Goal: Complete application form

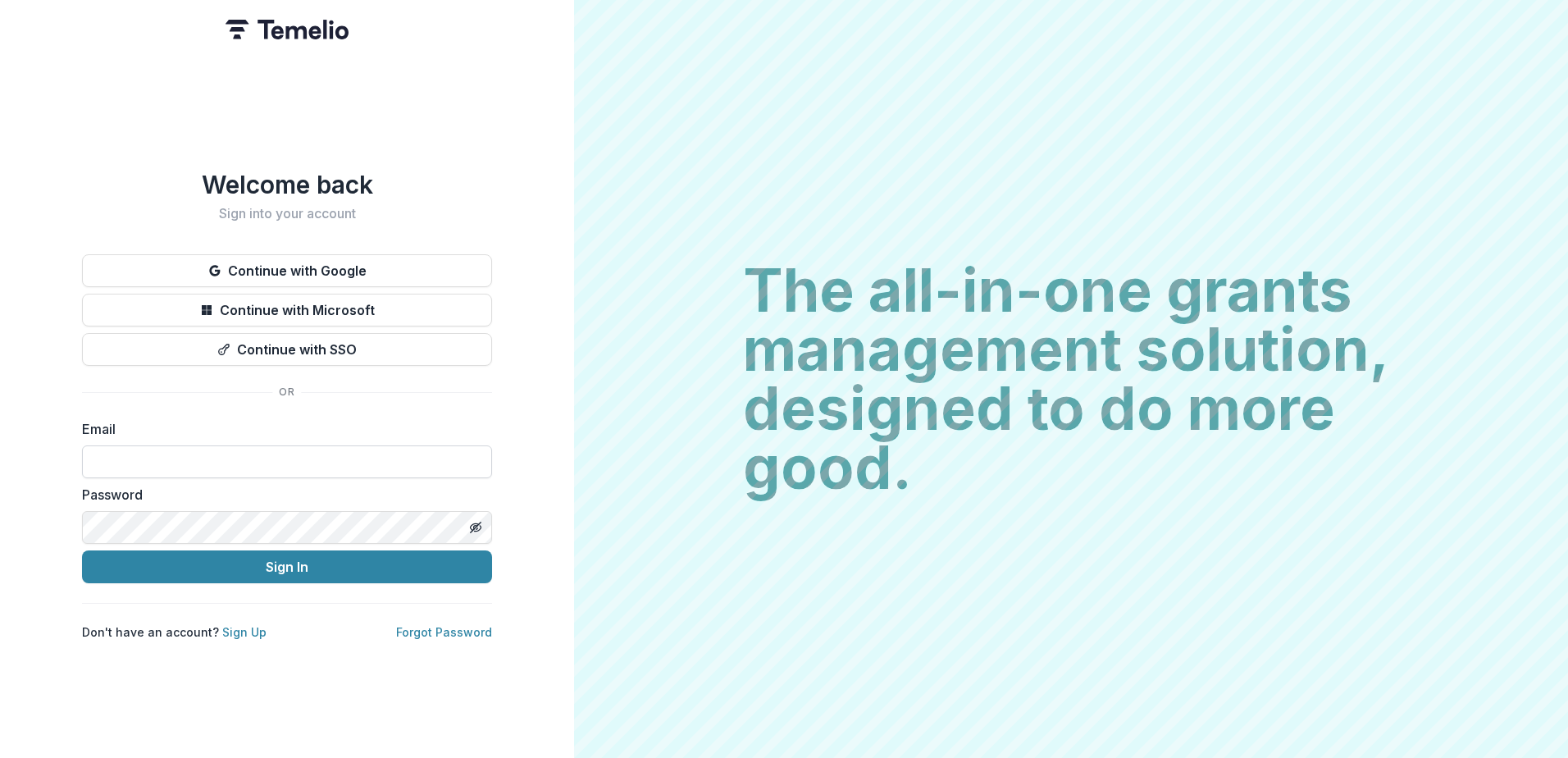
click at [297, 453] on input at bounding box center [287, 461] width 410 height 33
type input "**********"
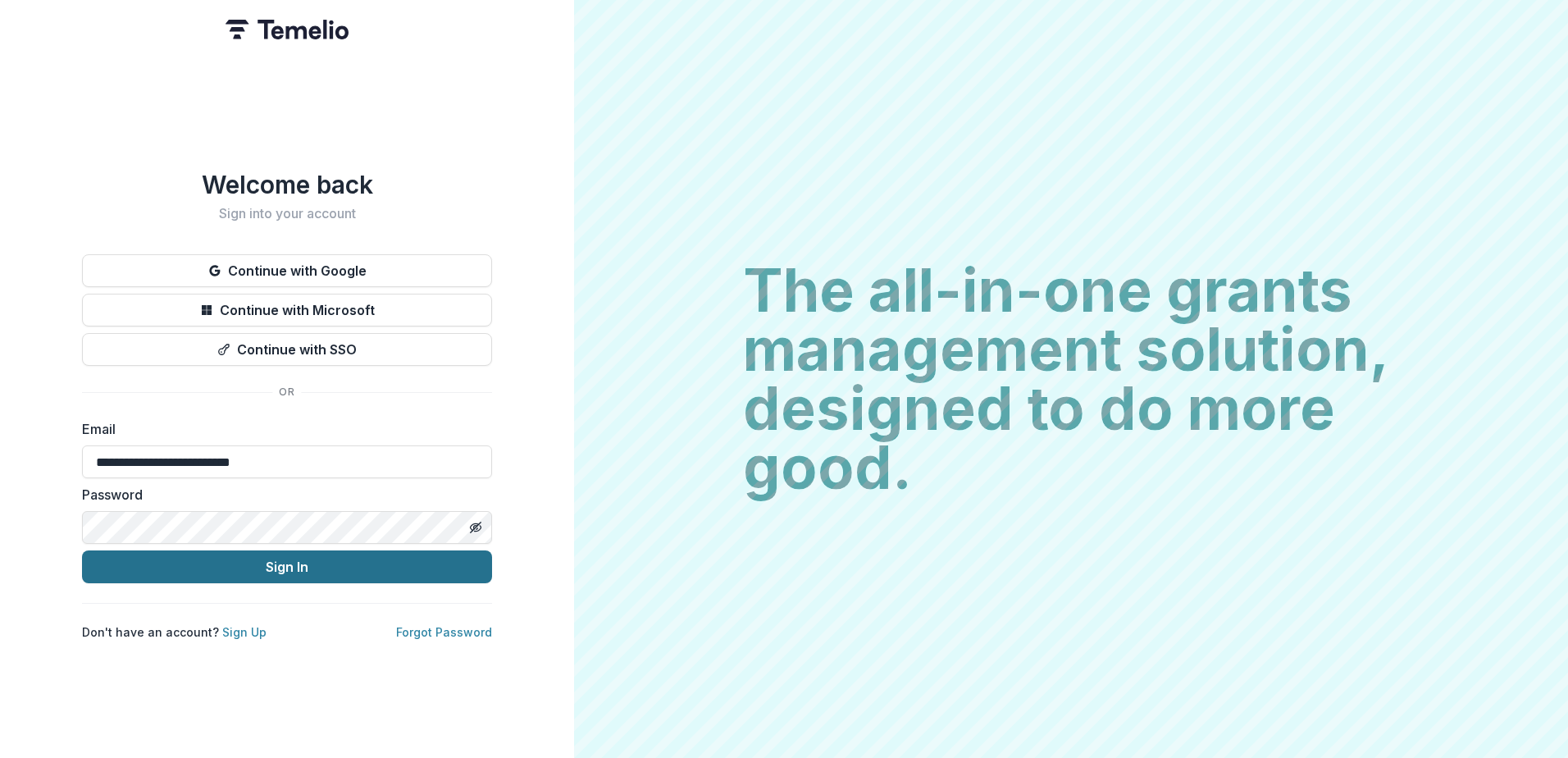
click at [229, 563] on button "Sign In" at bounding box center [287, 567] width 410 height 33
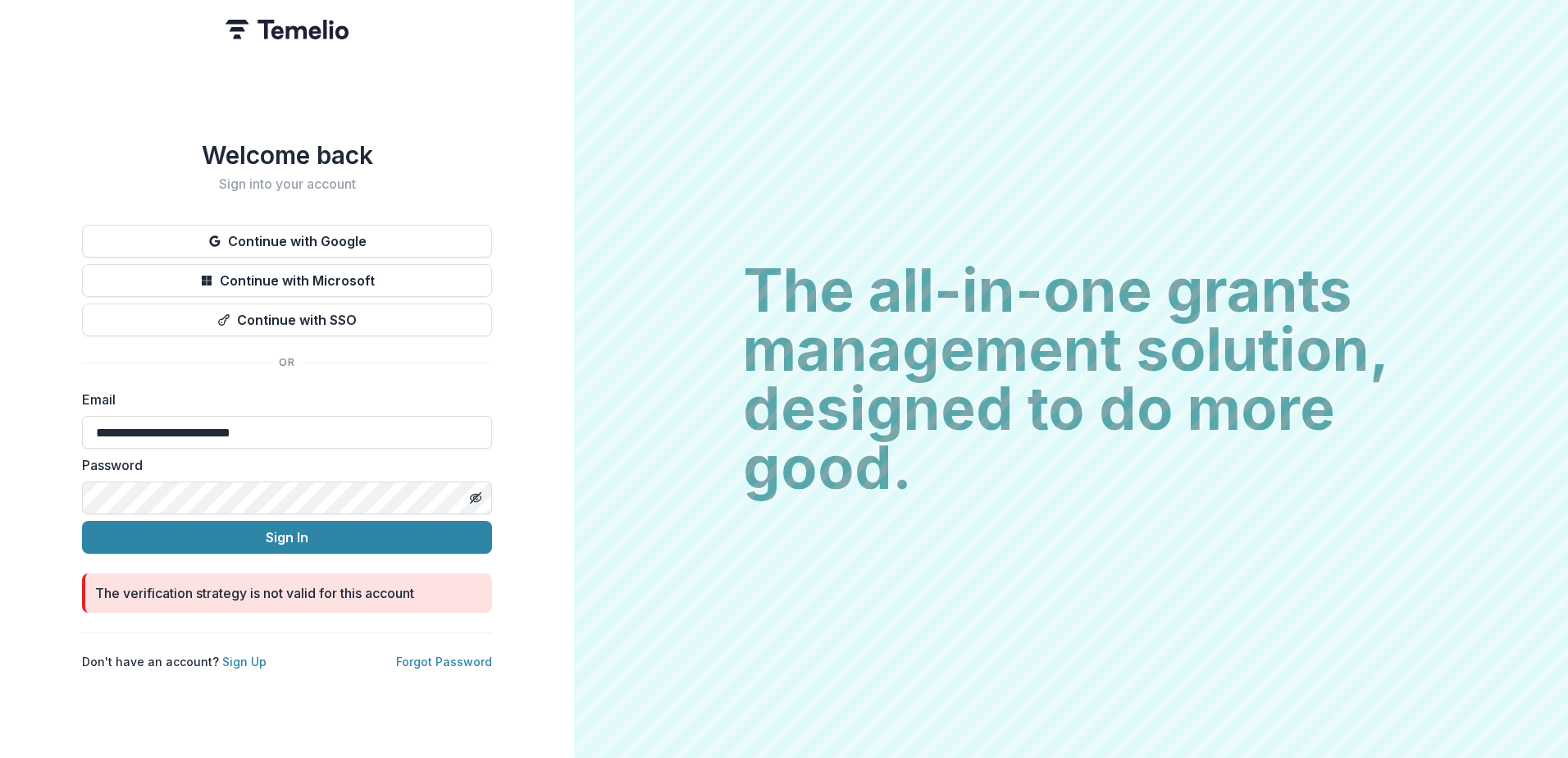
click at [0, 477] on html "**********" at bounding box center [784, 379] width 1568 height 758
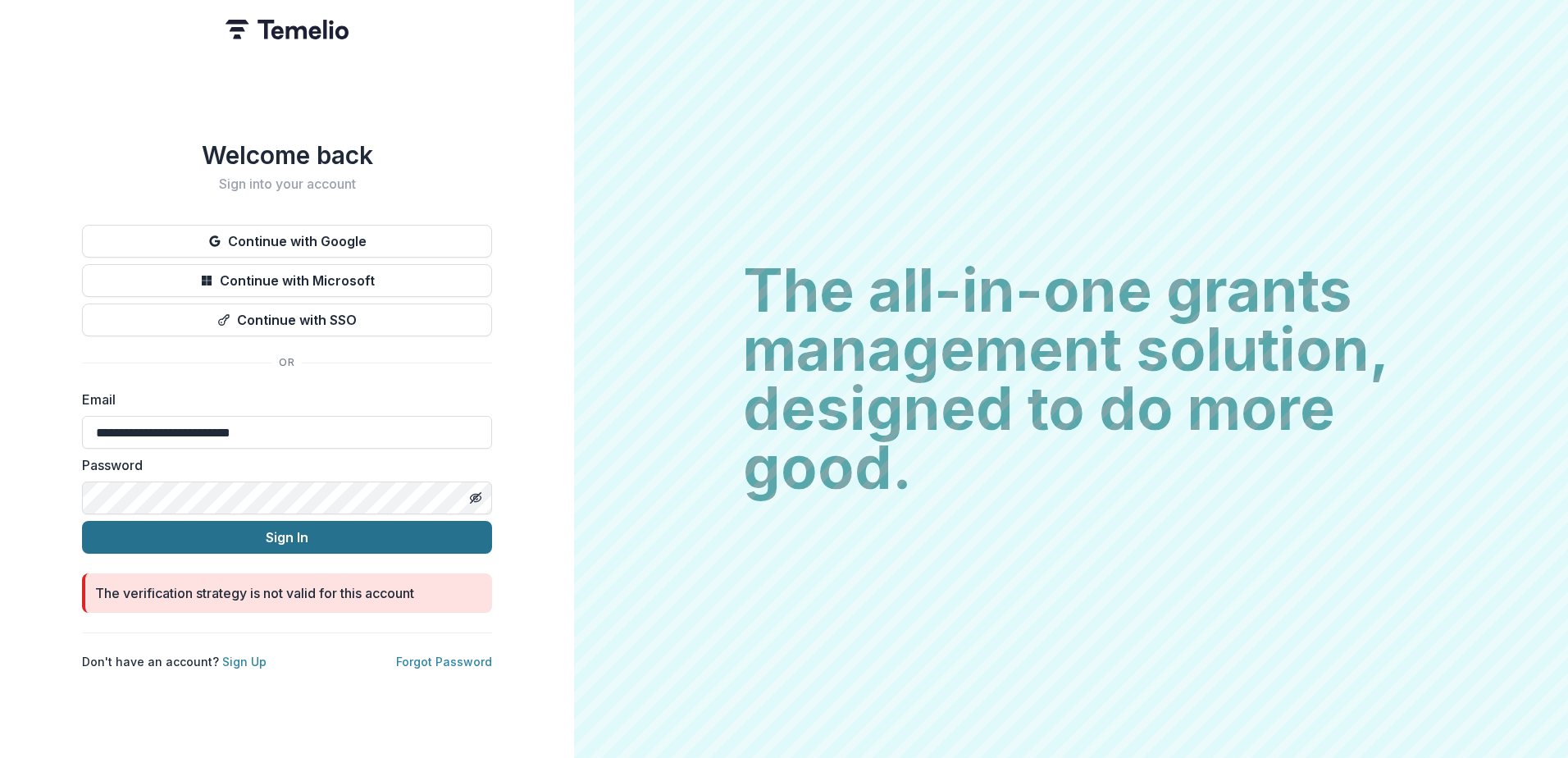
click at [161, 532] on button "Sign In" at bounding box center [287, 537] width 410 height 33
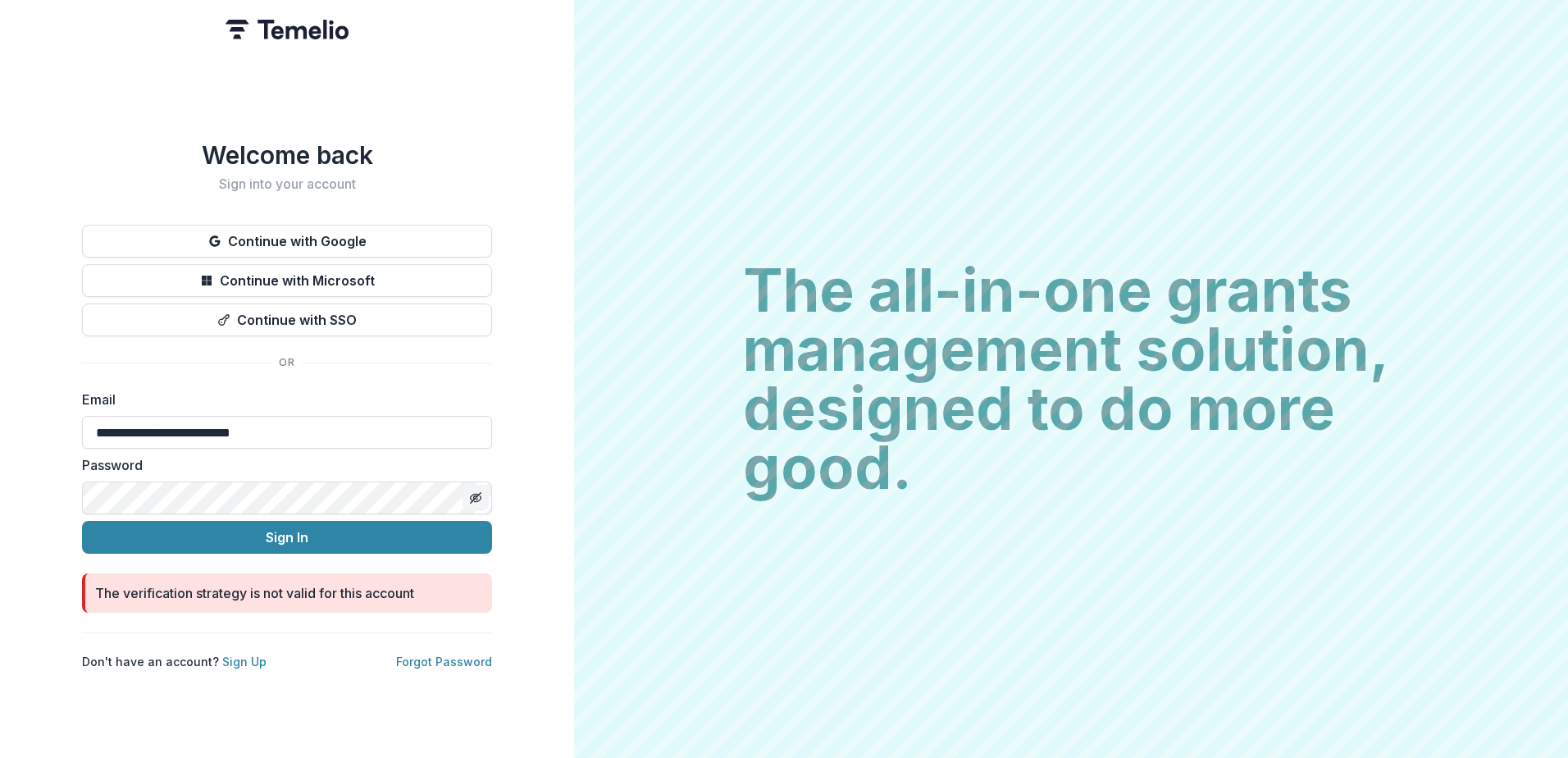
click at [477, 493] on line "Toggle password visibility" at bounding box center [476, 498] width 10 height 10
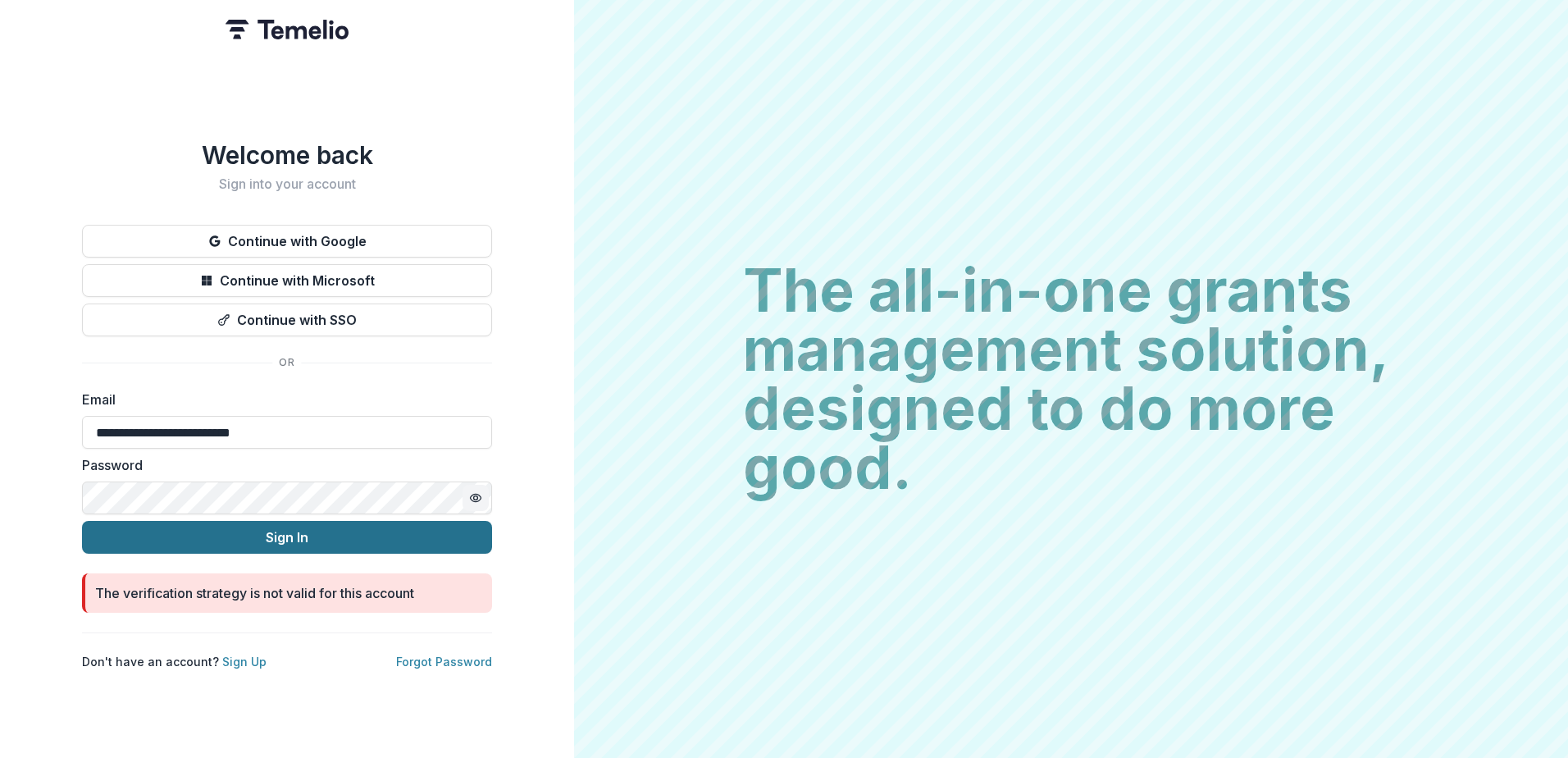
click at [138, 530] on button "Sign In" at bounding box center [287, 537] width 410 height 33
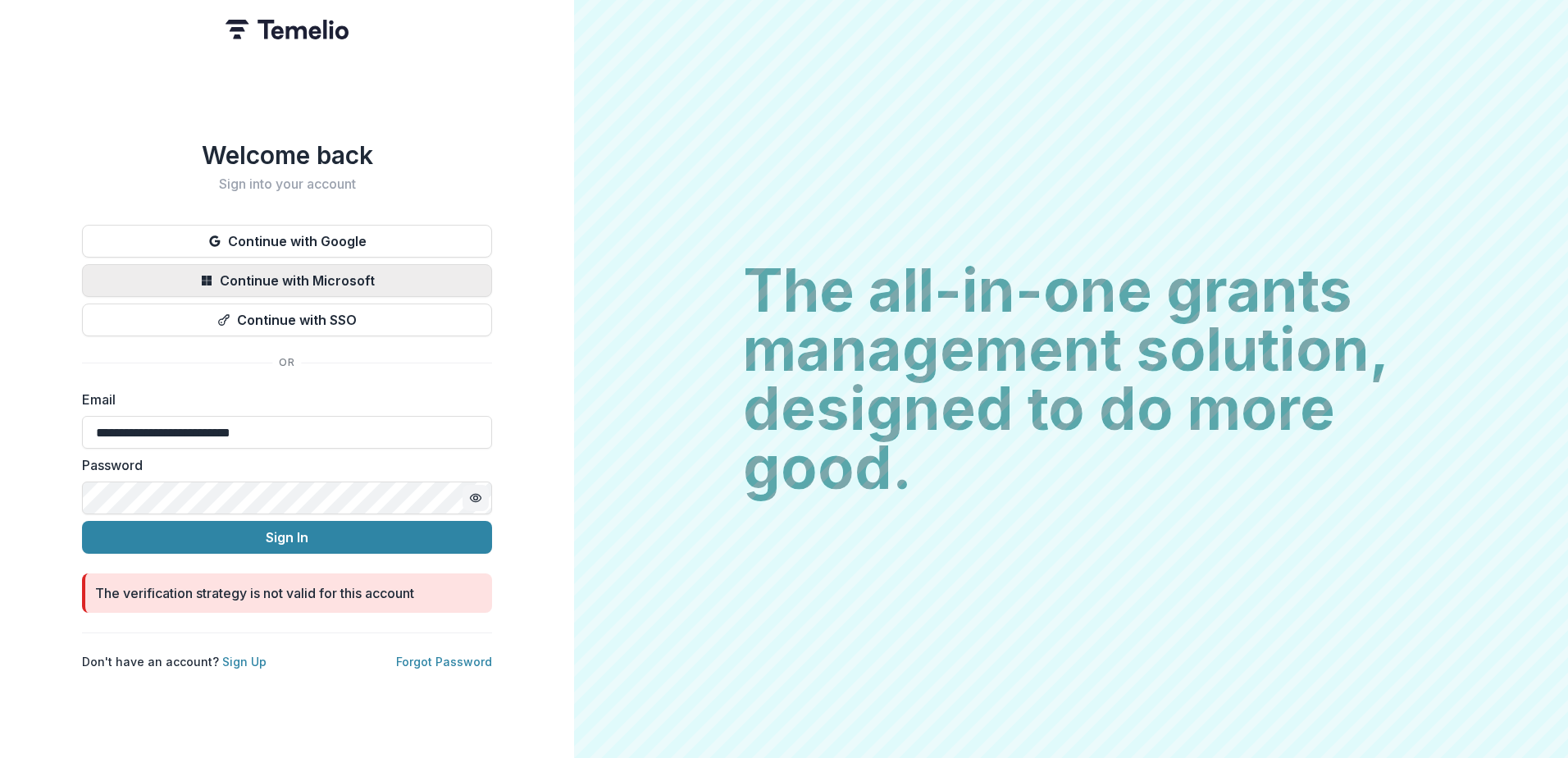
click at [331, 269] on button "Continue with Microsoft" at bounding box center [287, 280] width 410 height 33
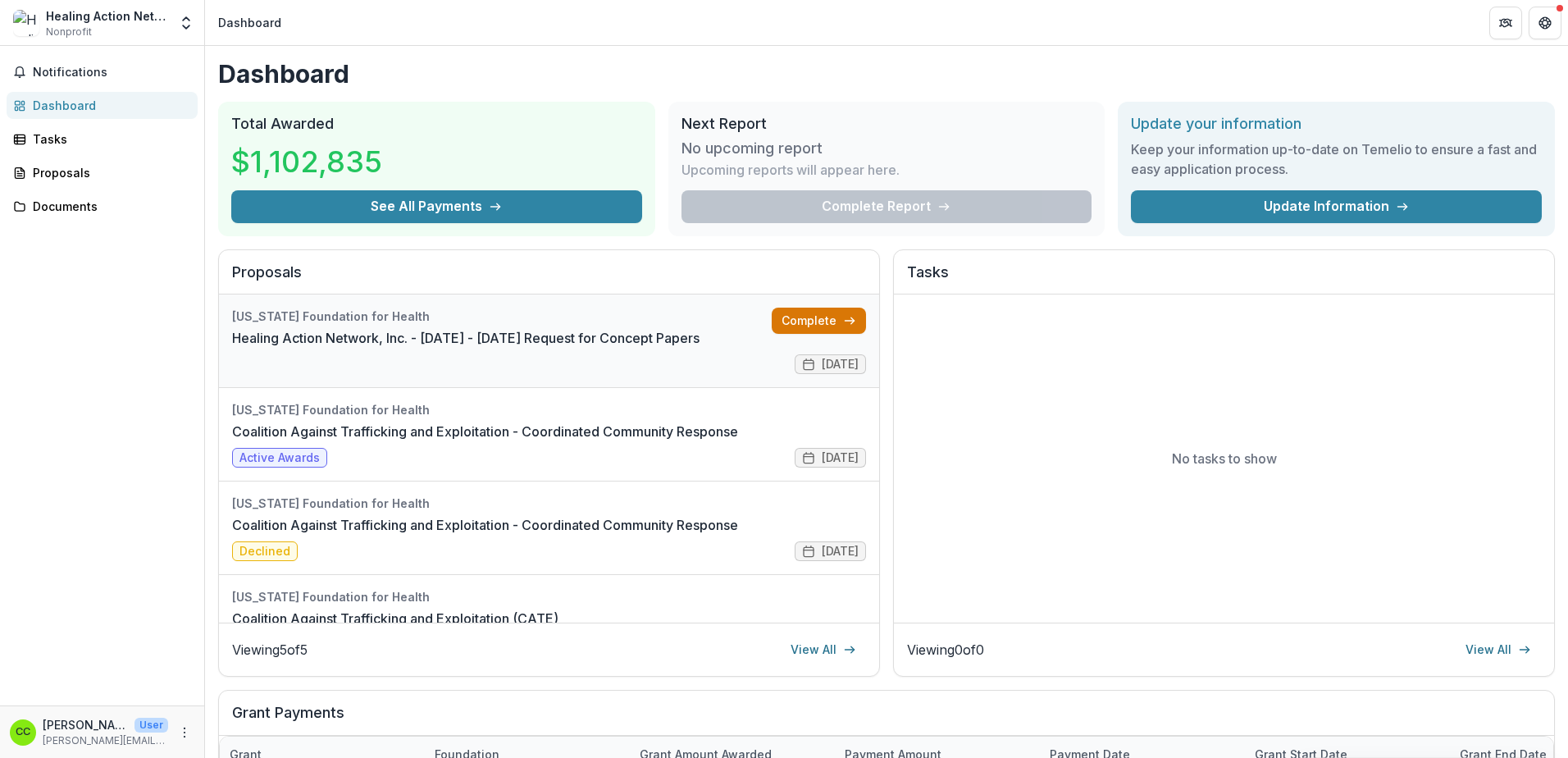
click at [799, 323] on link "Complete" at bounding box center [818, 320] width 94 height 26
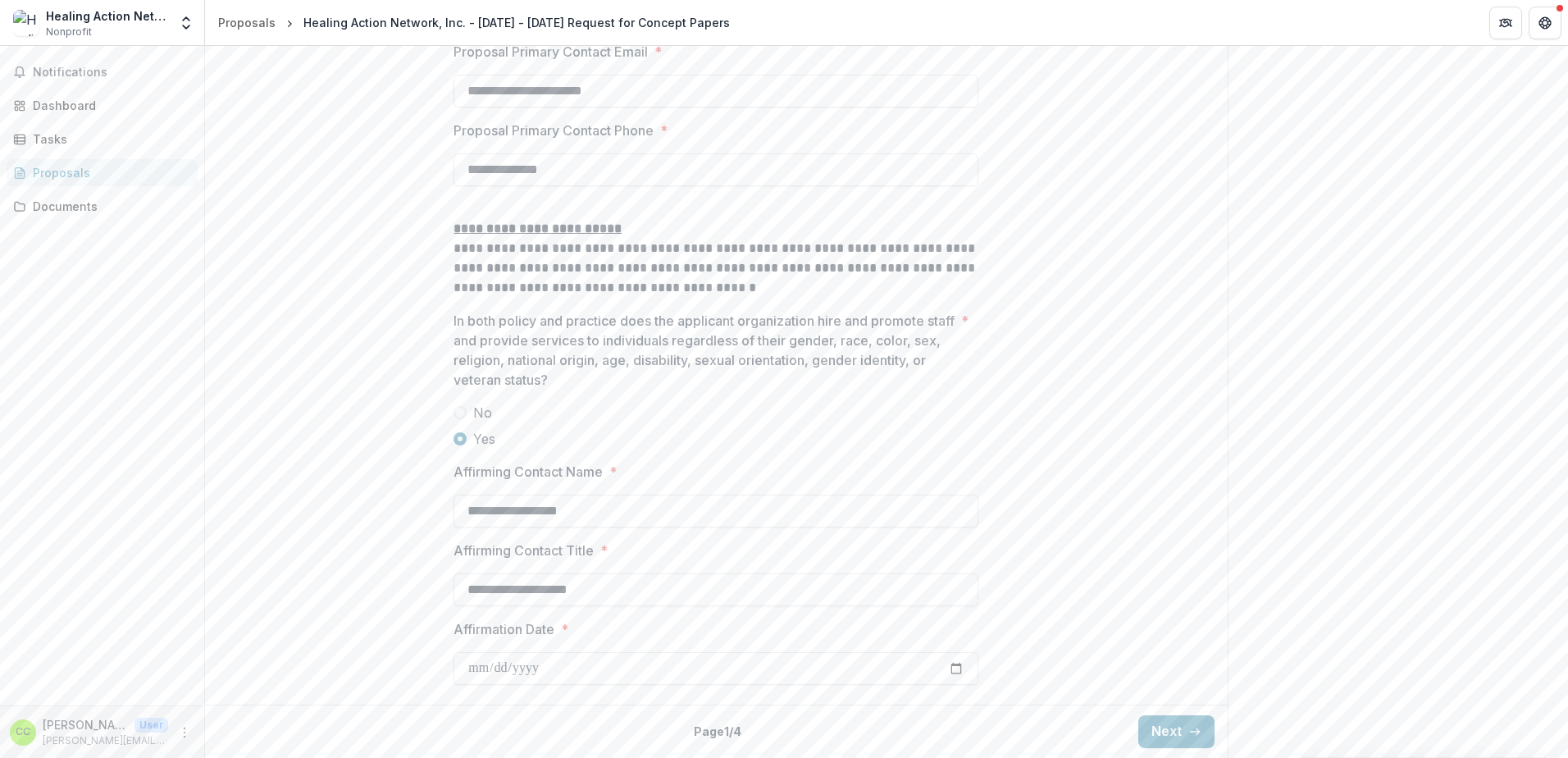
scroll to position [2401, 0]
click at [1163, 722] on button "Next" at bounding box center [1176, 732] width 76 height 33
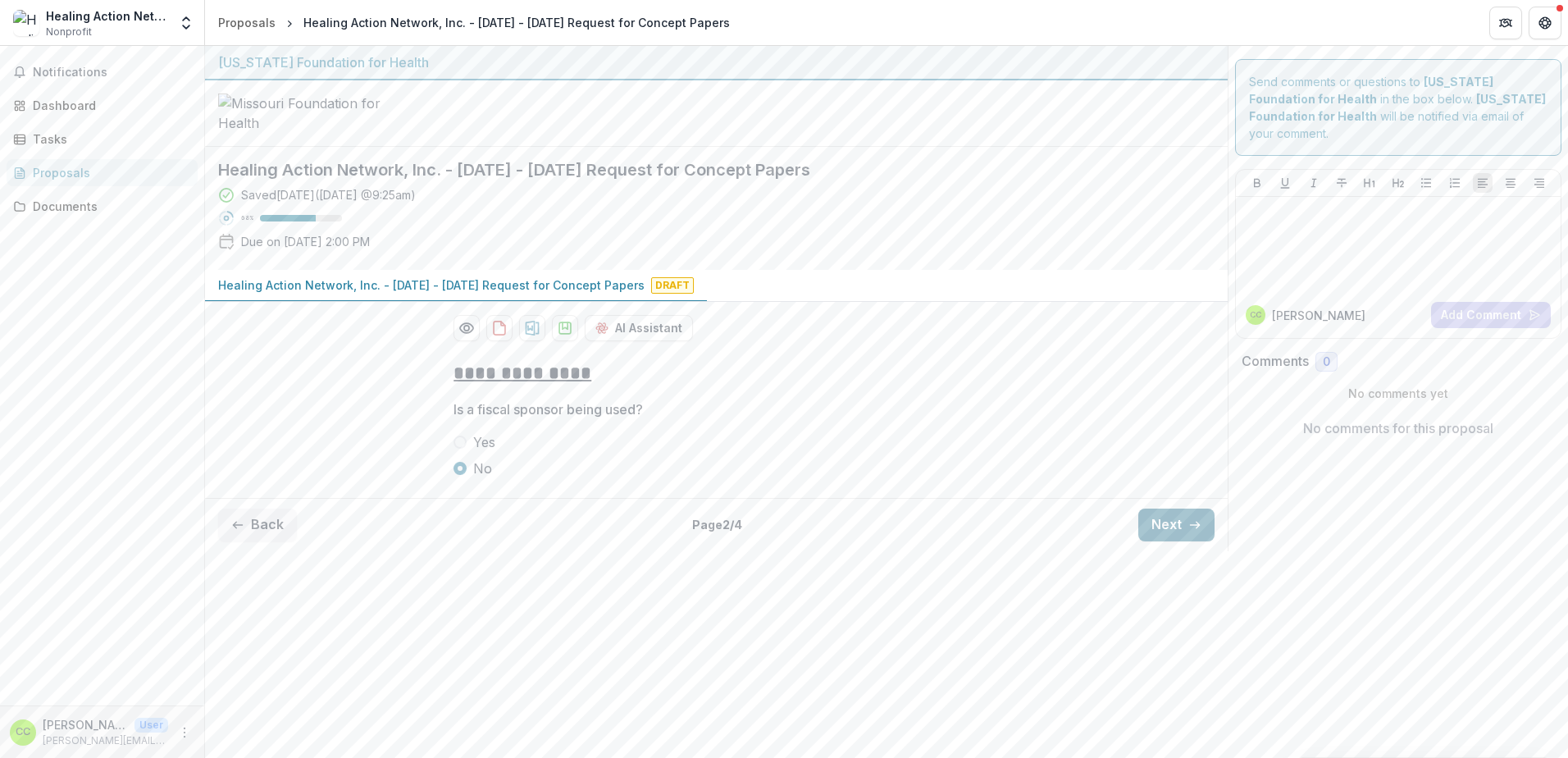
scroll to position [0, 0]
click at [1170, 541] on button "Next" at bounding box center [1176, 524] width 76 height 33
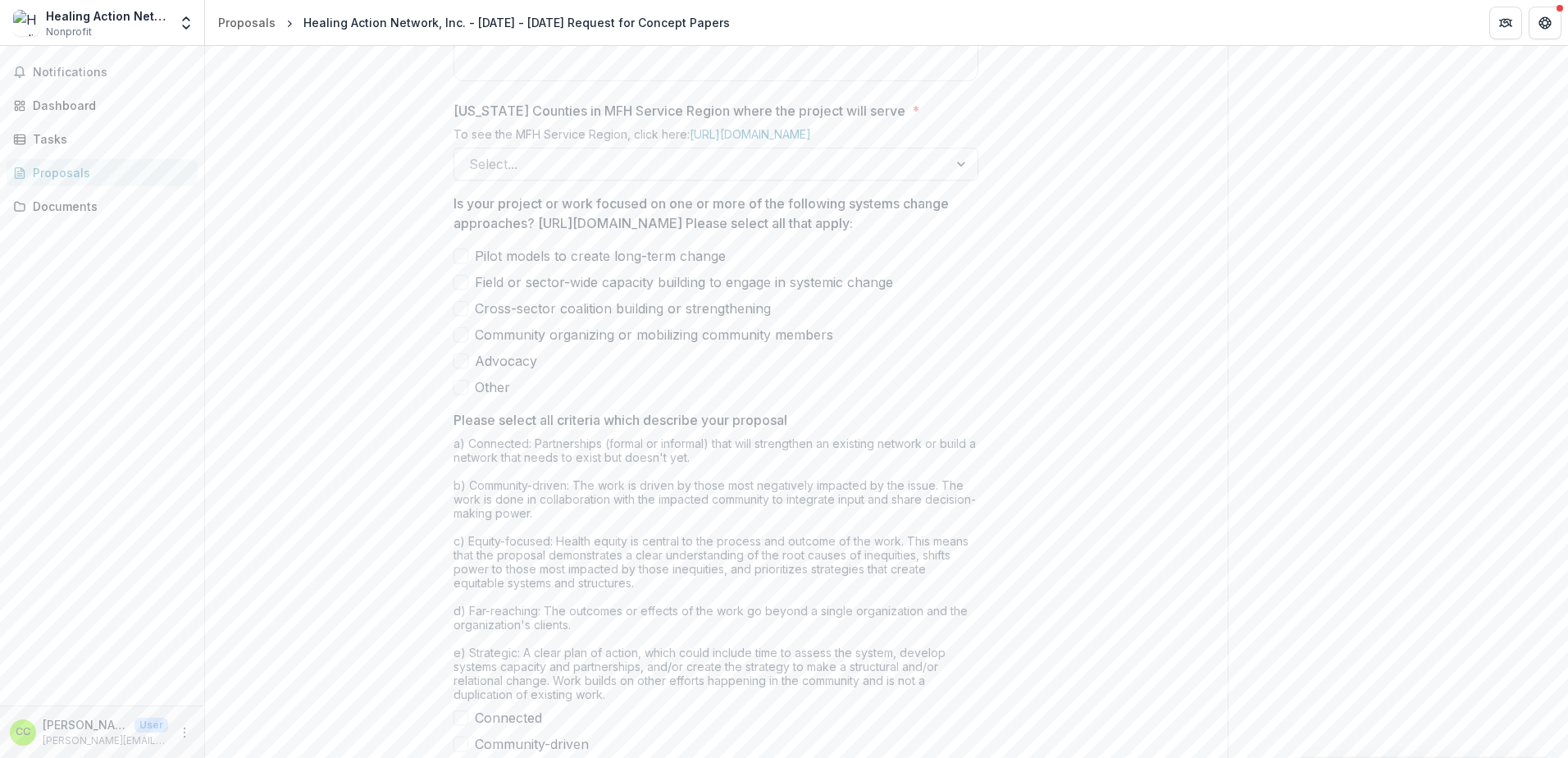
scroll to position [984, 0]
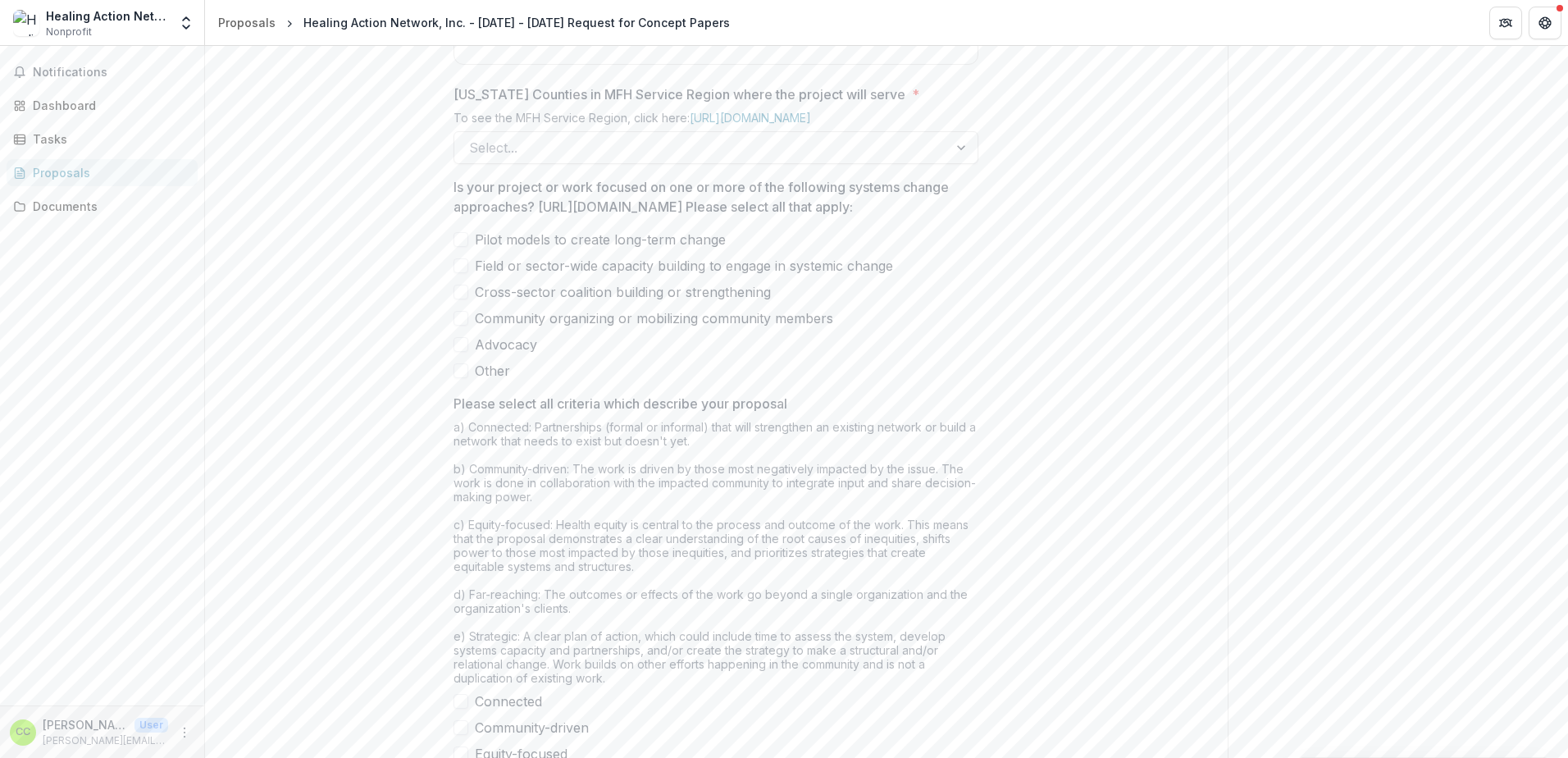
click at [462, 352] on span at bounding box center [461, 344] width 14 height 14
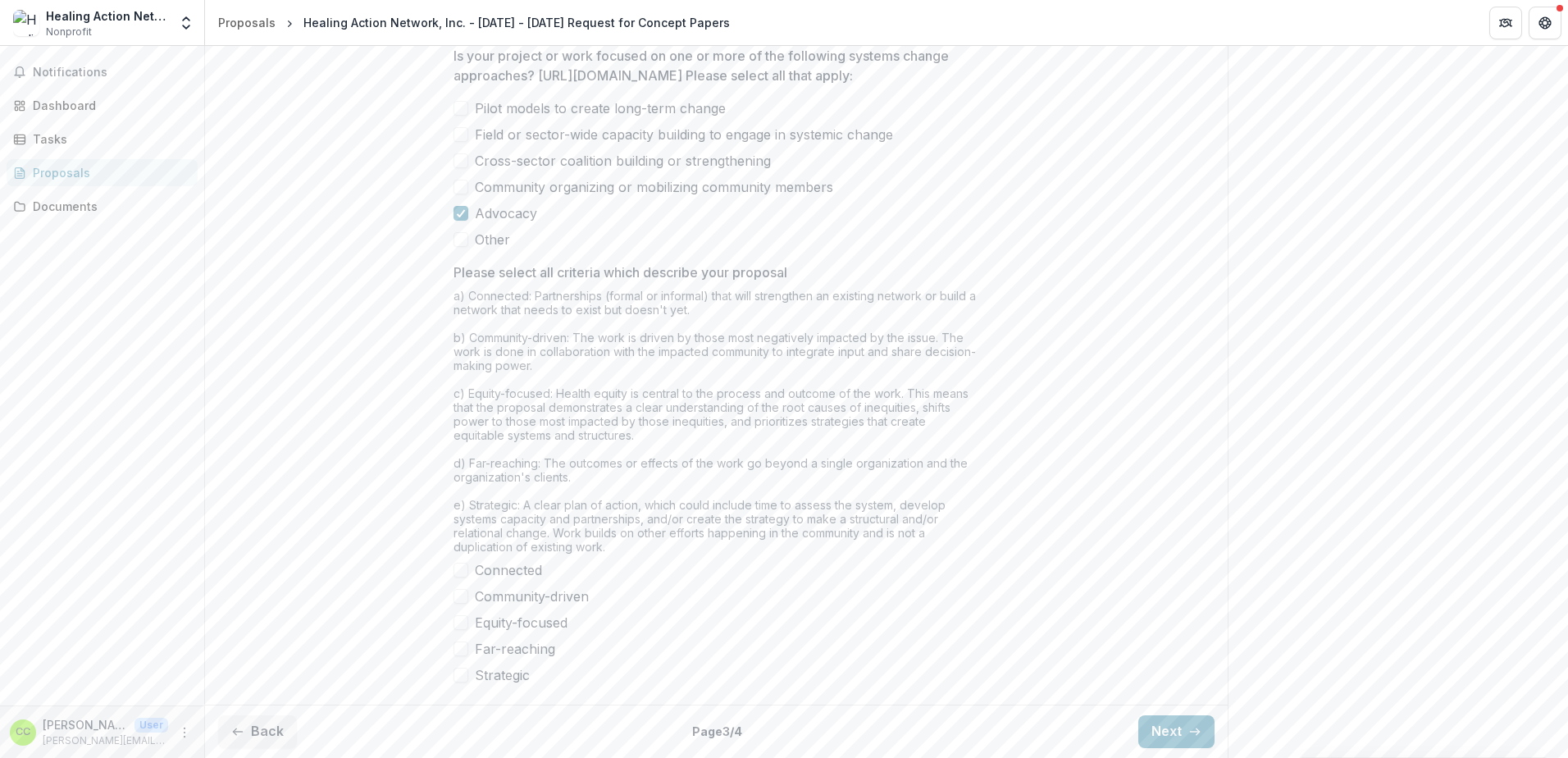
scroll to position [1259, 0]
click at [462, 650] on span at bounding box center [461, 648] width 14 height 14
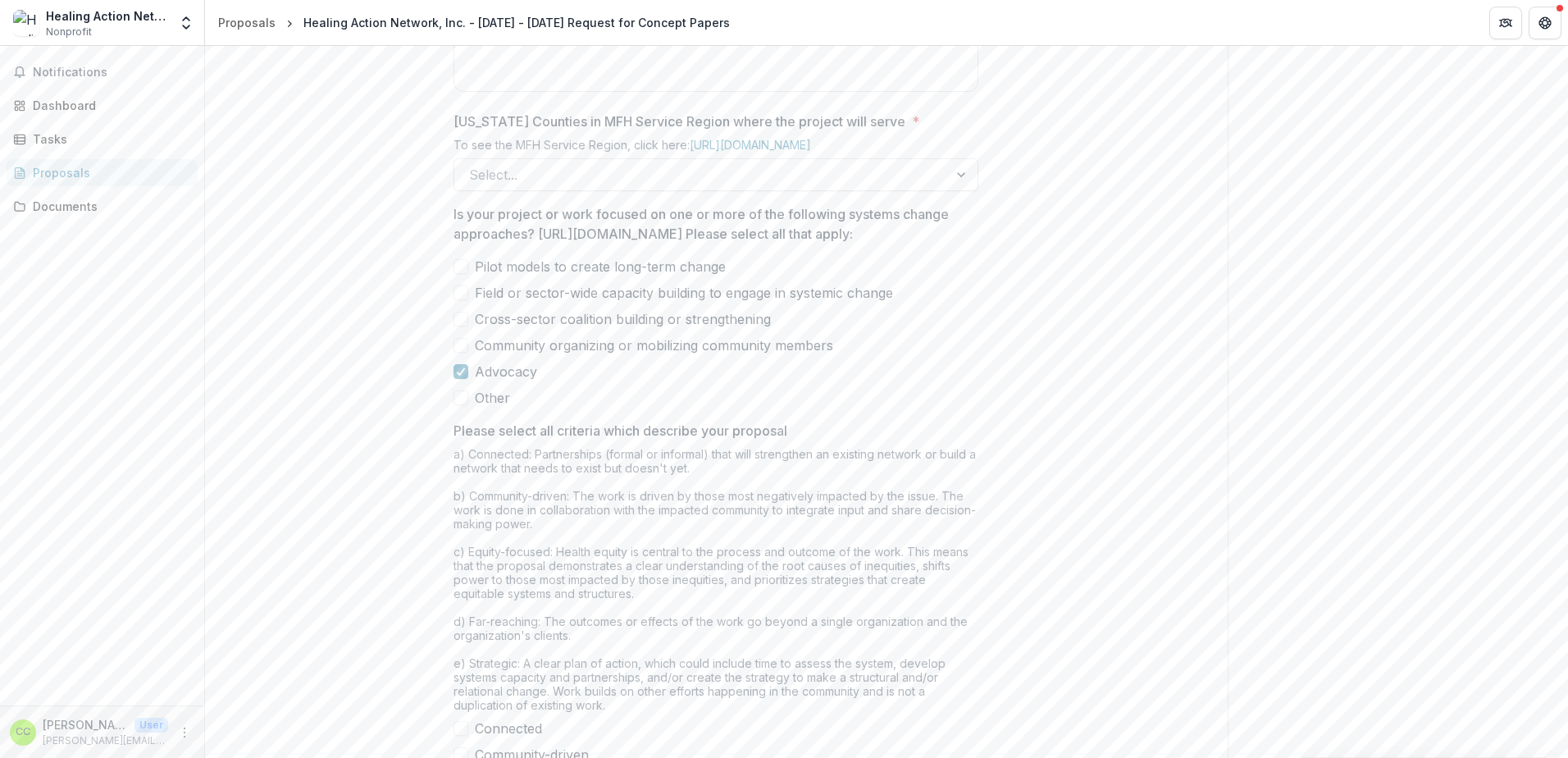
scroll to position [931, 0]
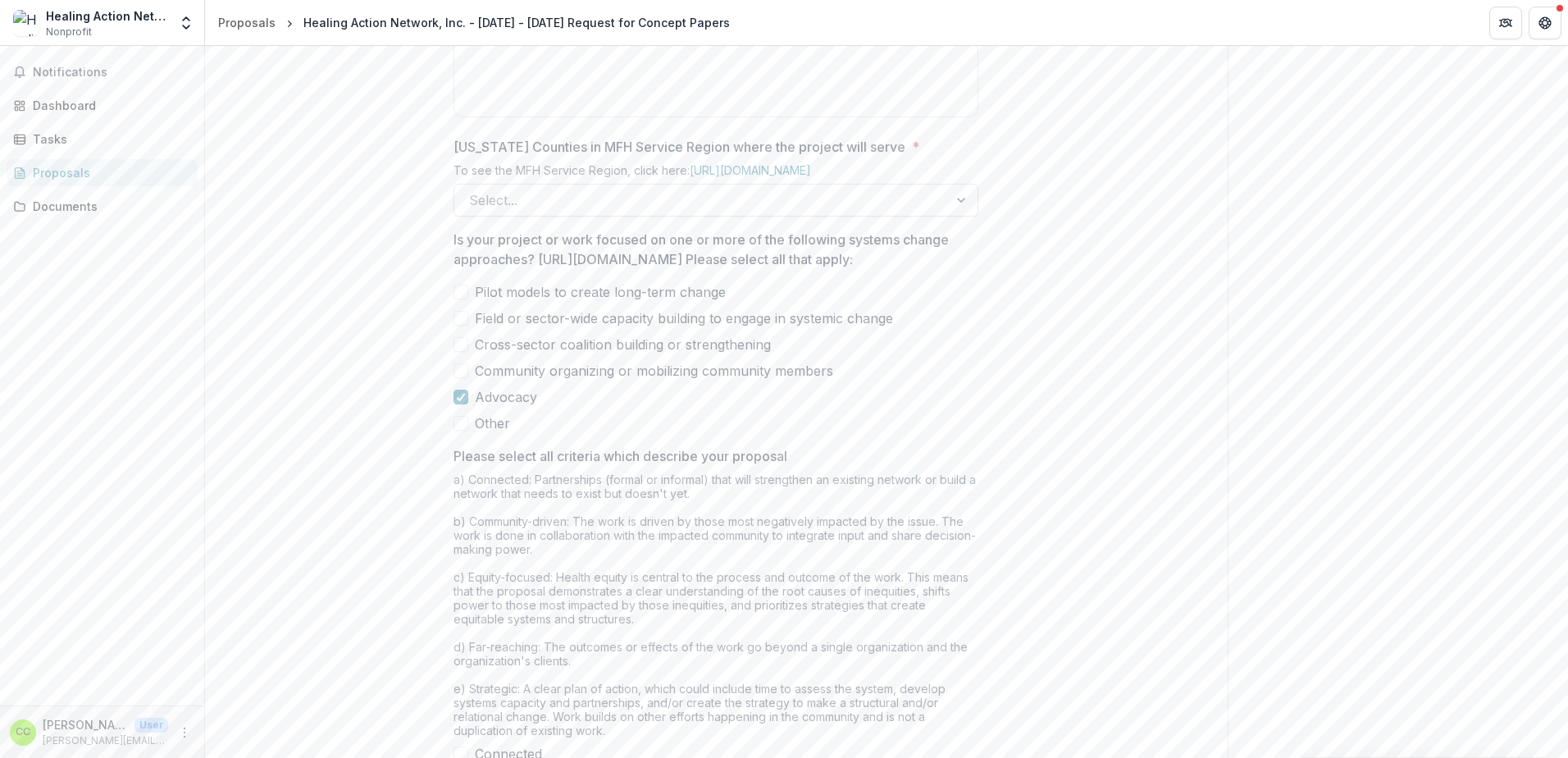
click at [606, 212] on div at bounding box center [701, 200] width 464 height 23
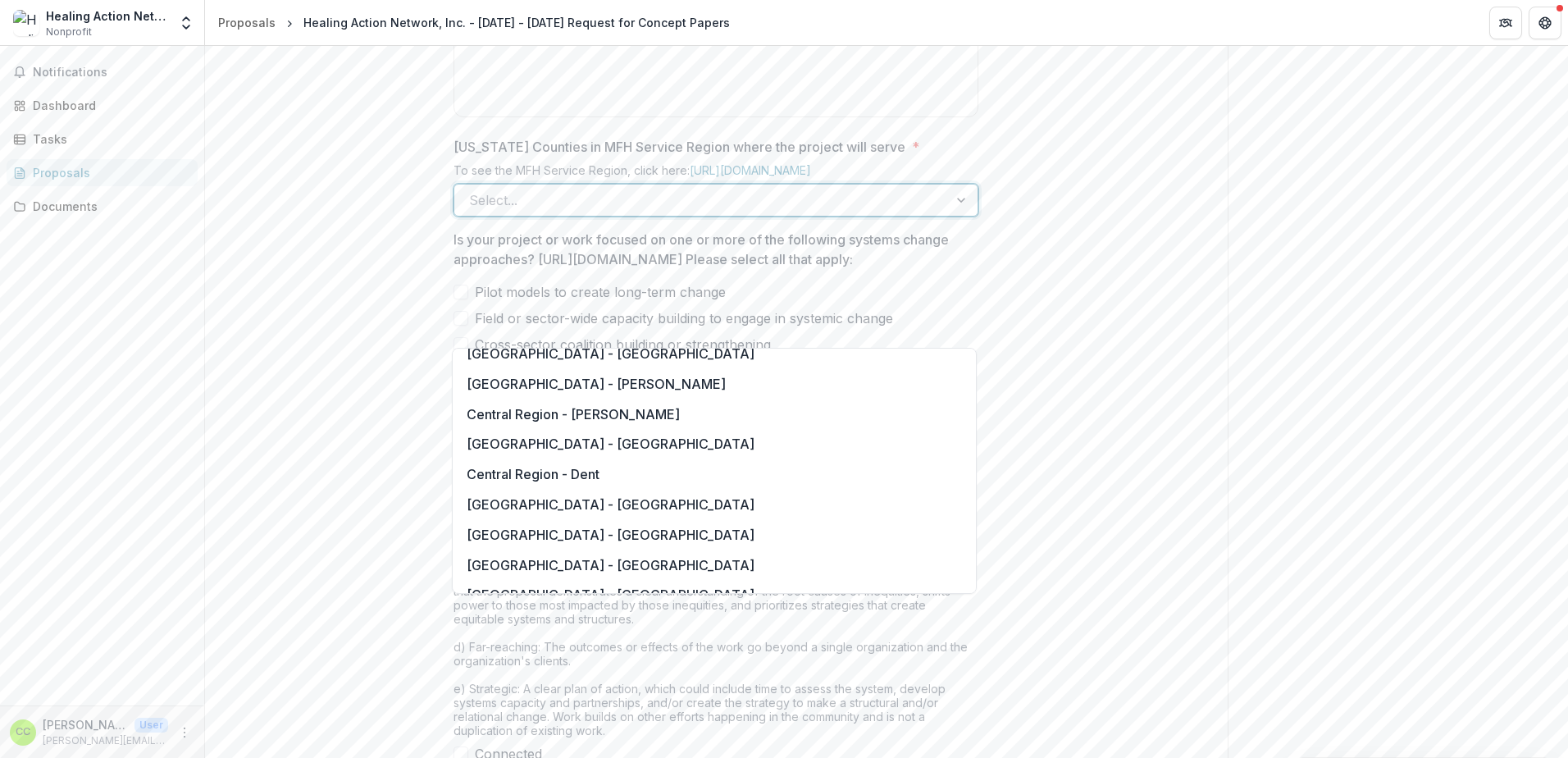
scroll to position [0, 0]
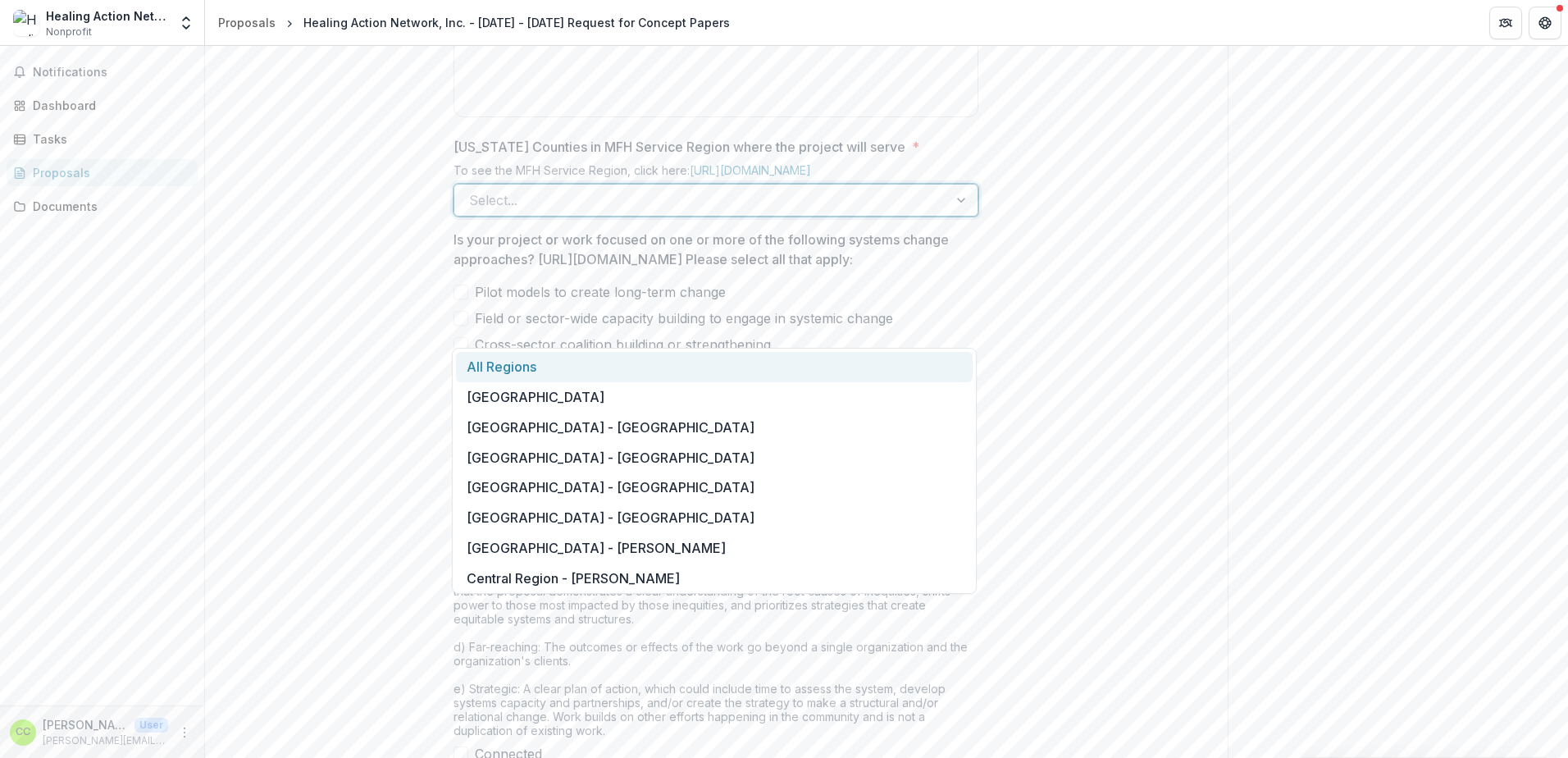
click at [594, 371] on div "All Regions" at bounding box center [715, 367] width 517 height 31
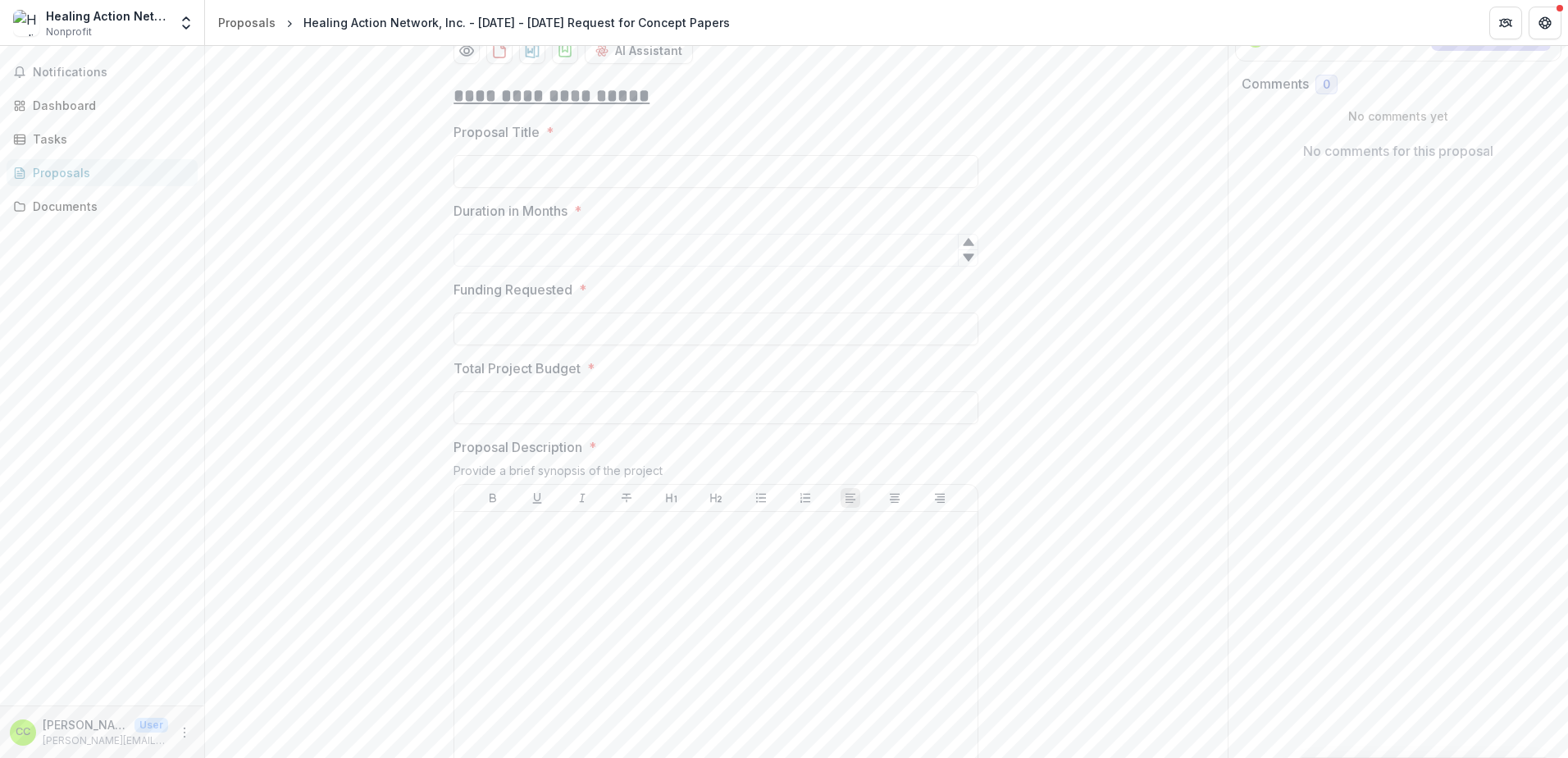
scroll to position [275, 0]
click at [962, 250] on icon at bounding box center [968, 243] width 13 height 13
click at [963, 250] on icon at bounding box center [968, 243] width 13 height 13
click at [970, 263] on icon at bounding box center [968, 259] width 11 height 8
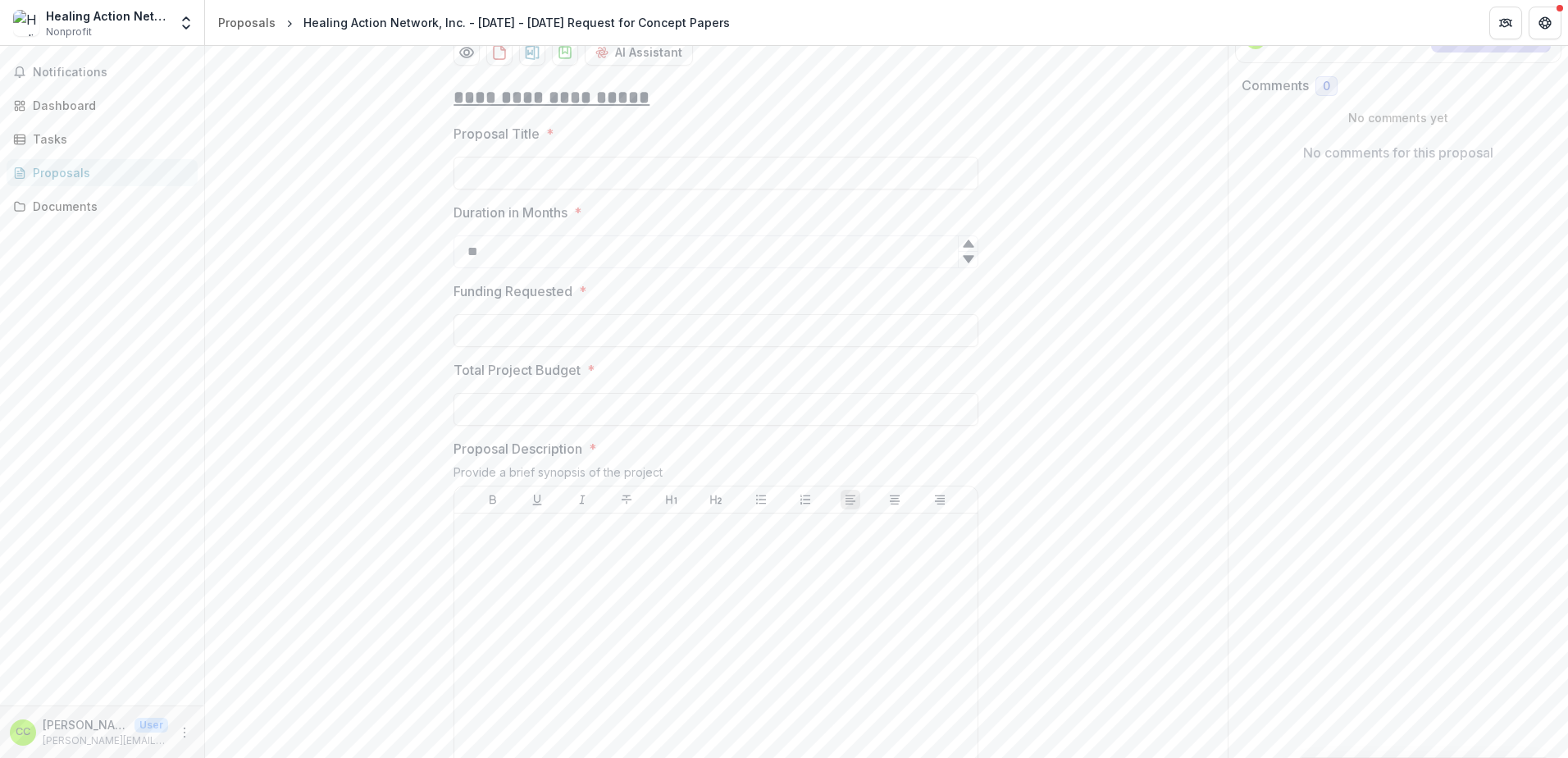
type input "**"
click at [970, 263] on icon at bounding box center [968, 259] width 11 height 8
click at [681, 190] on input "Proposal Title *" at bounding box center [716, 173] width 525 height 33
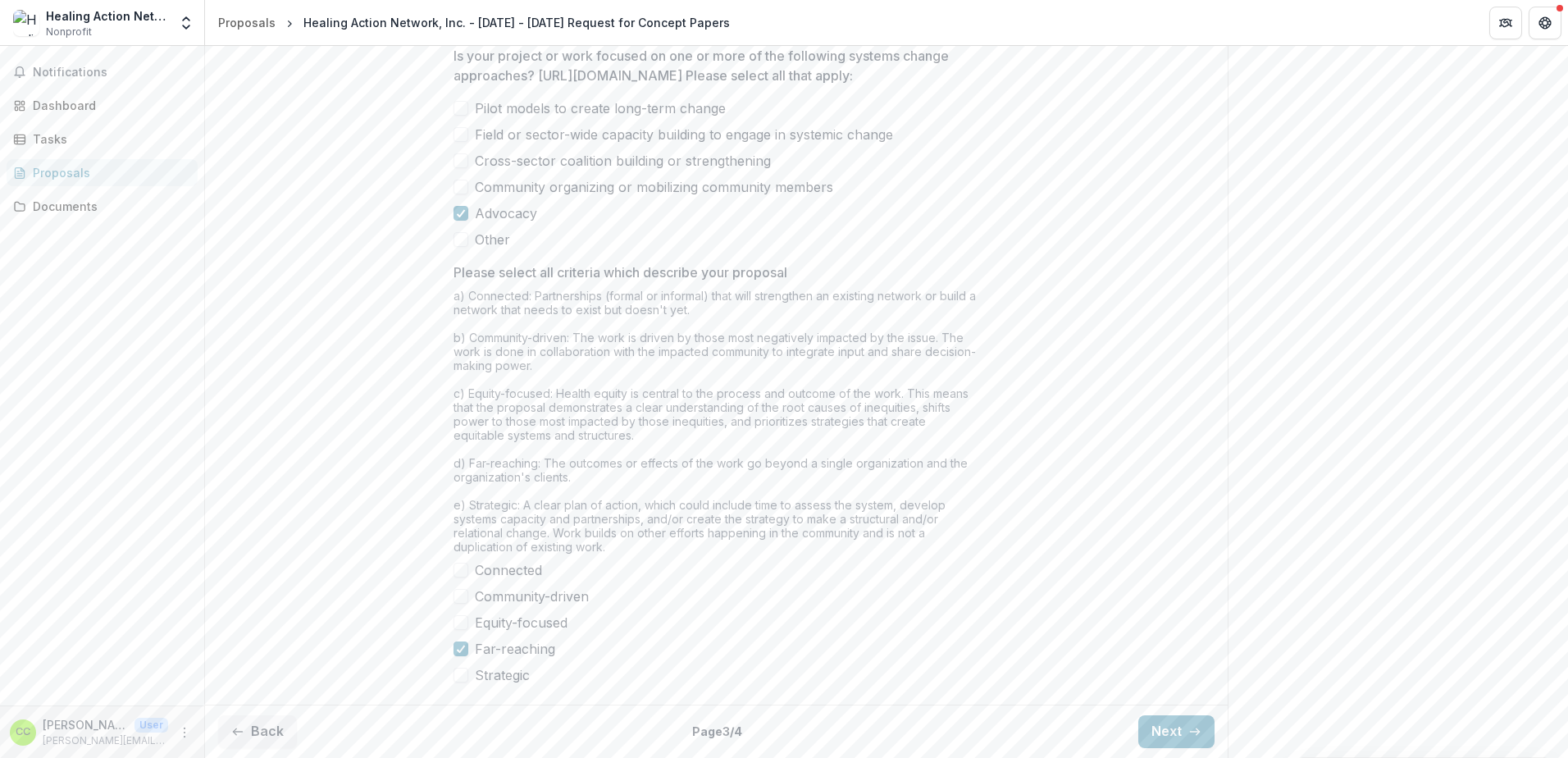
scroll to position [1259, 0]
